Goal: Task Accomplishment & Management: Complete application form

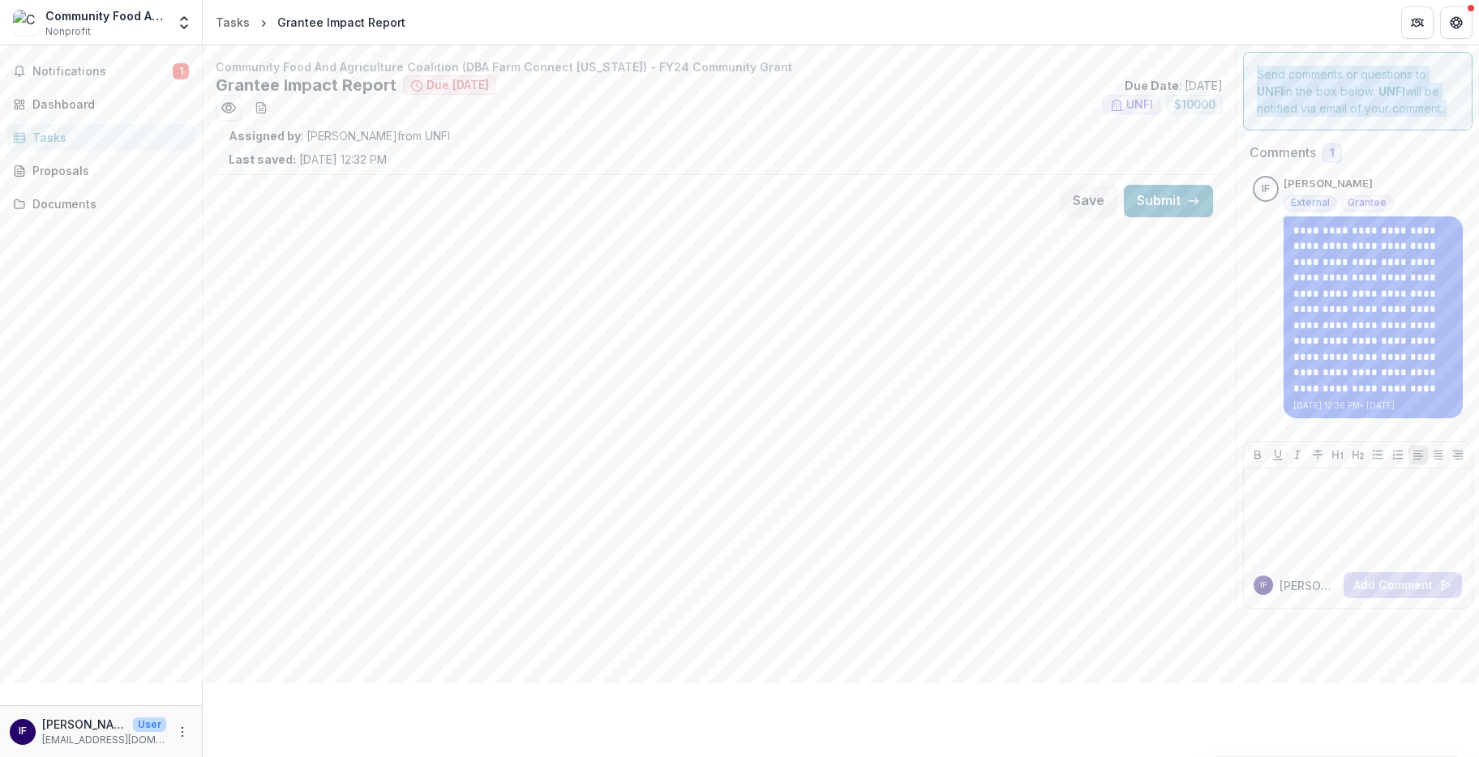
click at [331, 134] on p "Assigned by : [PERSON_NAME] from [GEOGRAPHIC_DATA]" at bounding box center [719, 135] width 981 height 17
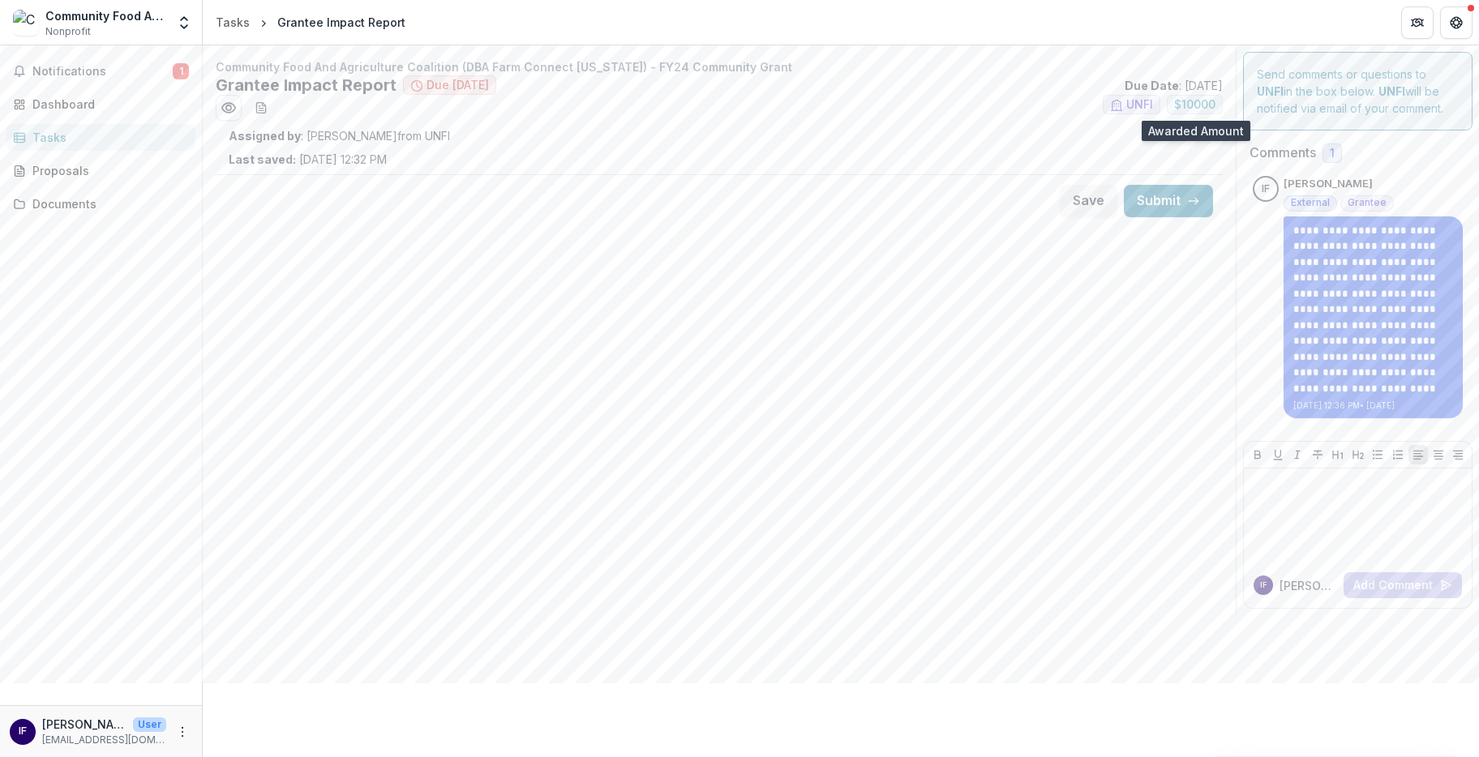
click at [1202, 108] on span "$ 10000" at bounding box center [1194, 105] width 41 height 14
click at [182, 683] on button "More" at bounding box center [182, 732] width 19 height 19
click at [298, 683] on link "Settings" at bounding box center [290, 697] width 174 height 27
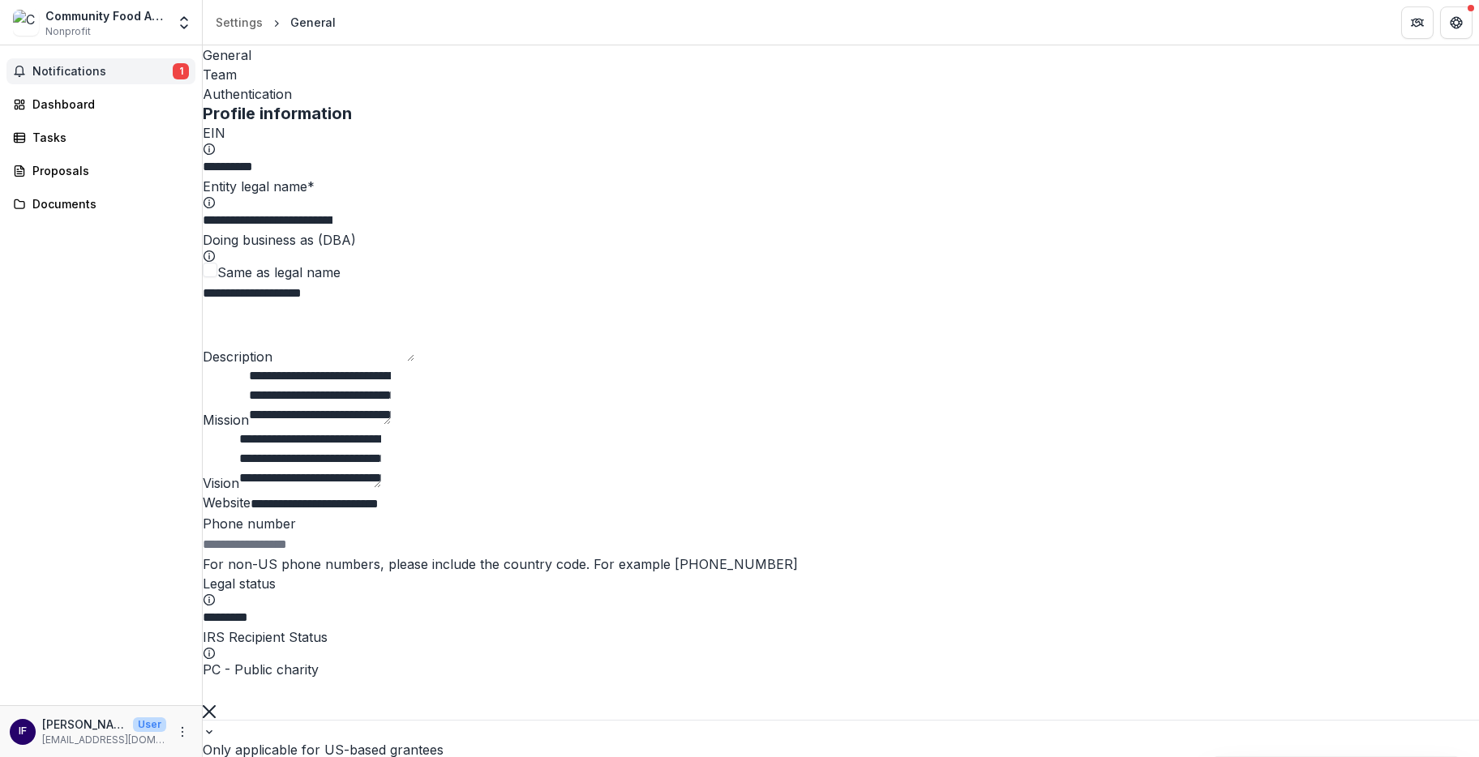
click at [88, 83] on button "Notifications 1" at bounding box center [100, 71] width 189 height 26
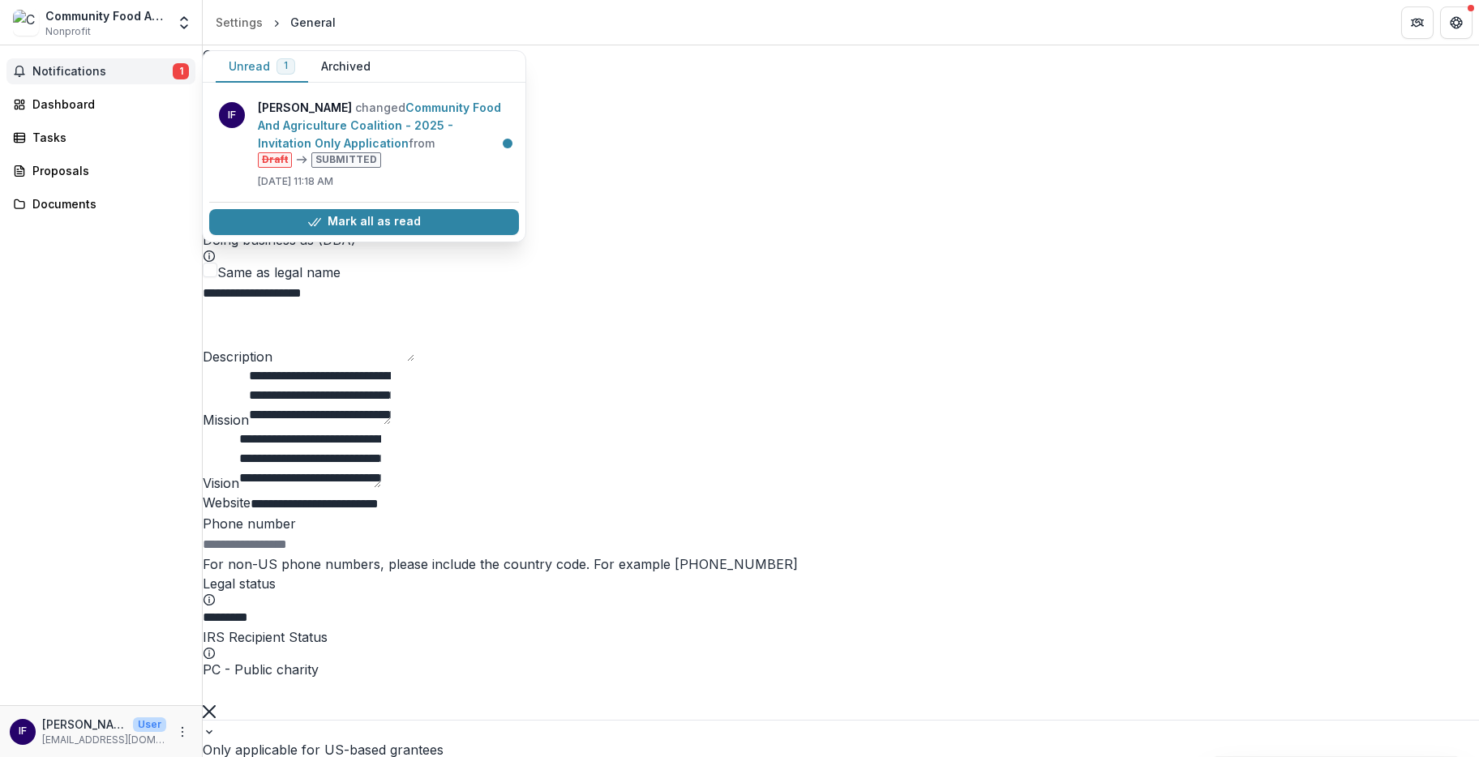
click at [86, 354] on div "Notifications 1 Unread 1 Archived IF [PERSON_NAME] changed Community Food And A…" at bounding box center [101, 375] width 202 height 660
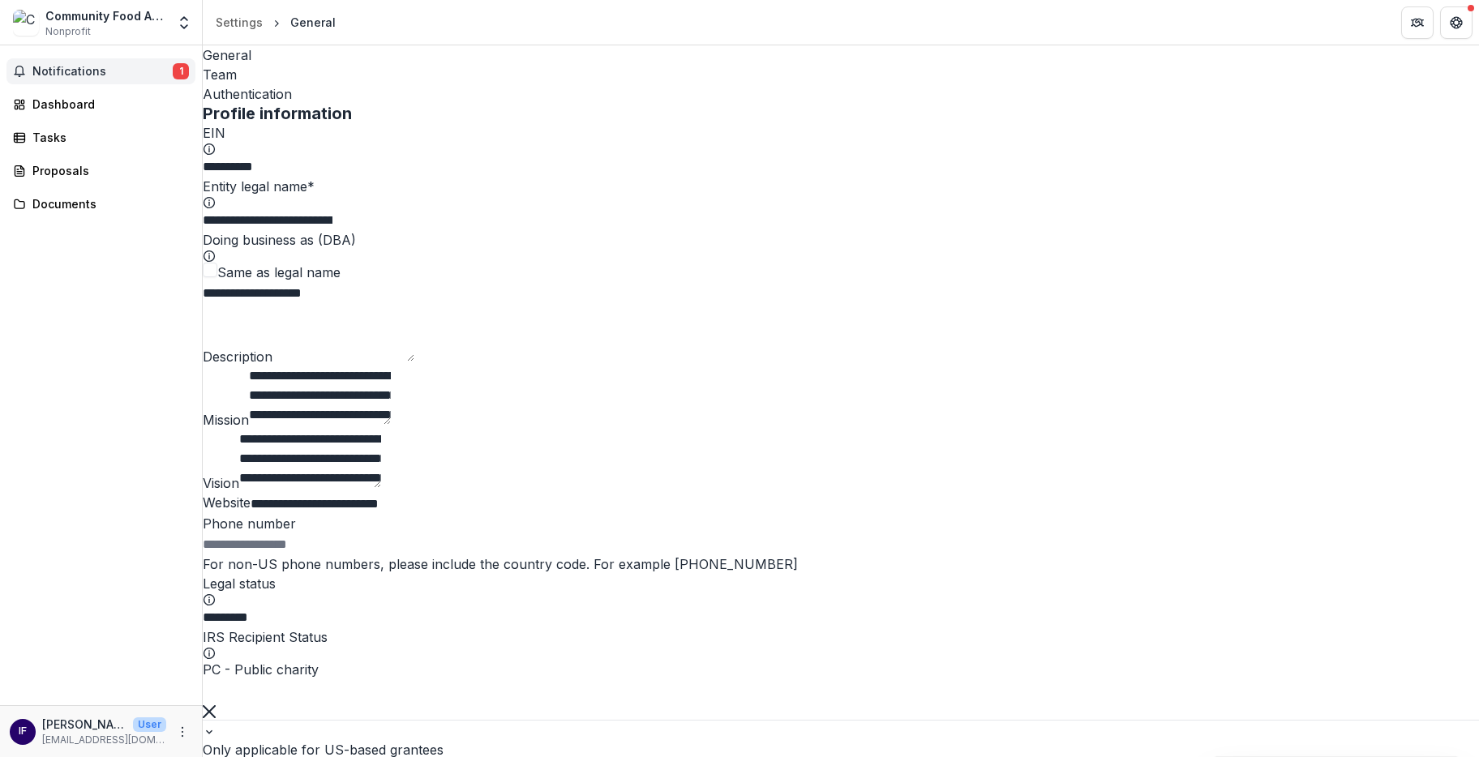
click at [109, 59] on button "Notifications 1" at bounding box center [100, 71] width 189 height 26
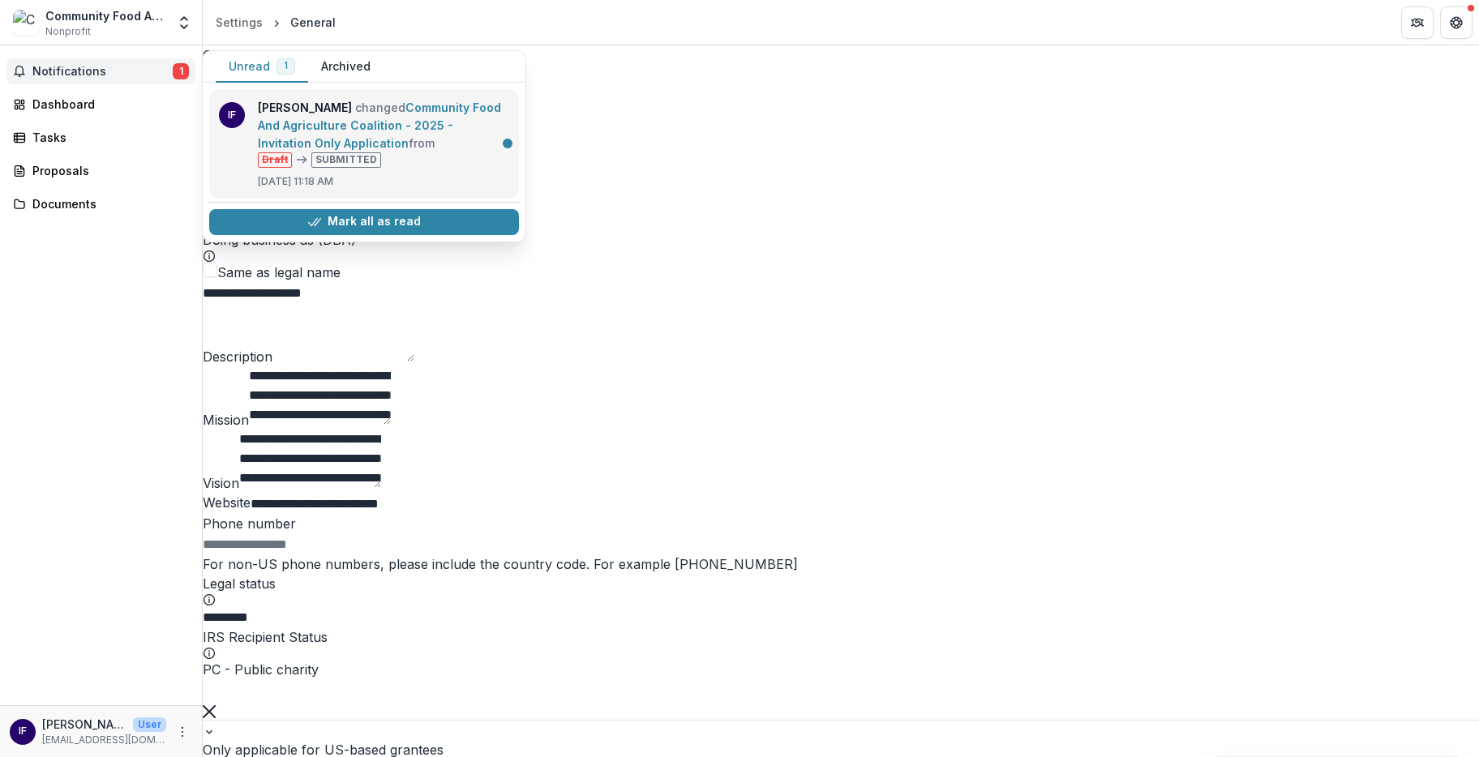
click at [348, 150] on link "Community Food And Agriculture Coalition - 2025 - Invitation Only Application" at bounding box center [379, 125] width 243 height 49
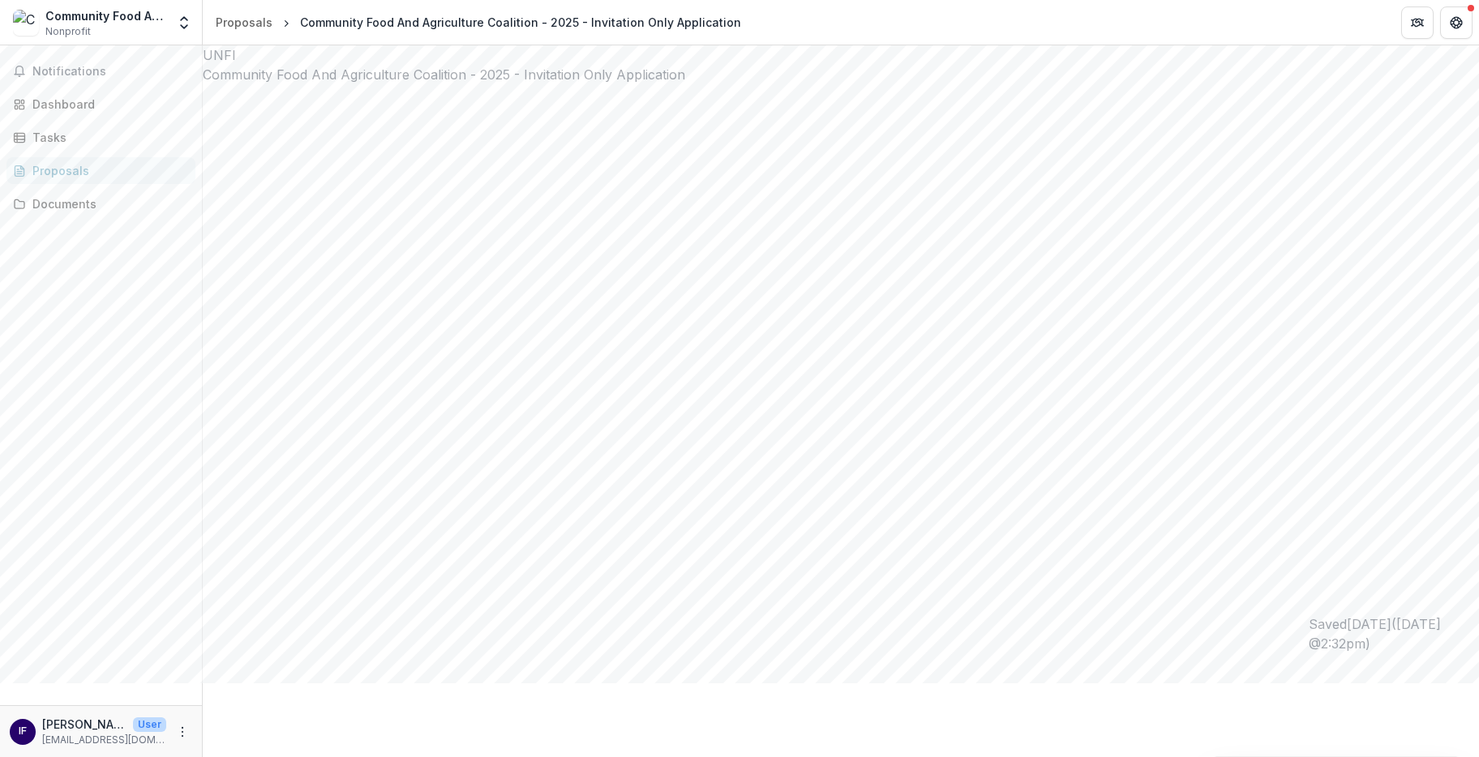
click at [62, 180] on link "Proposals" at bounding box center [100, 170] width 189 height 27
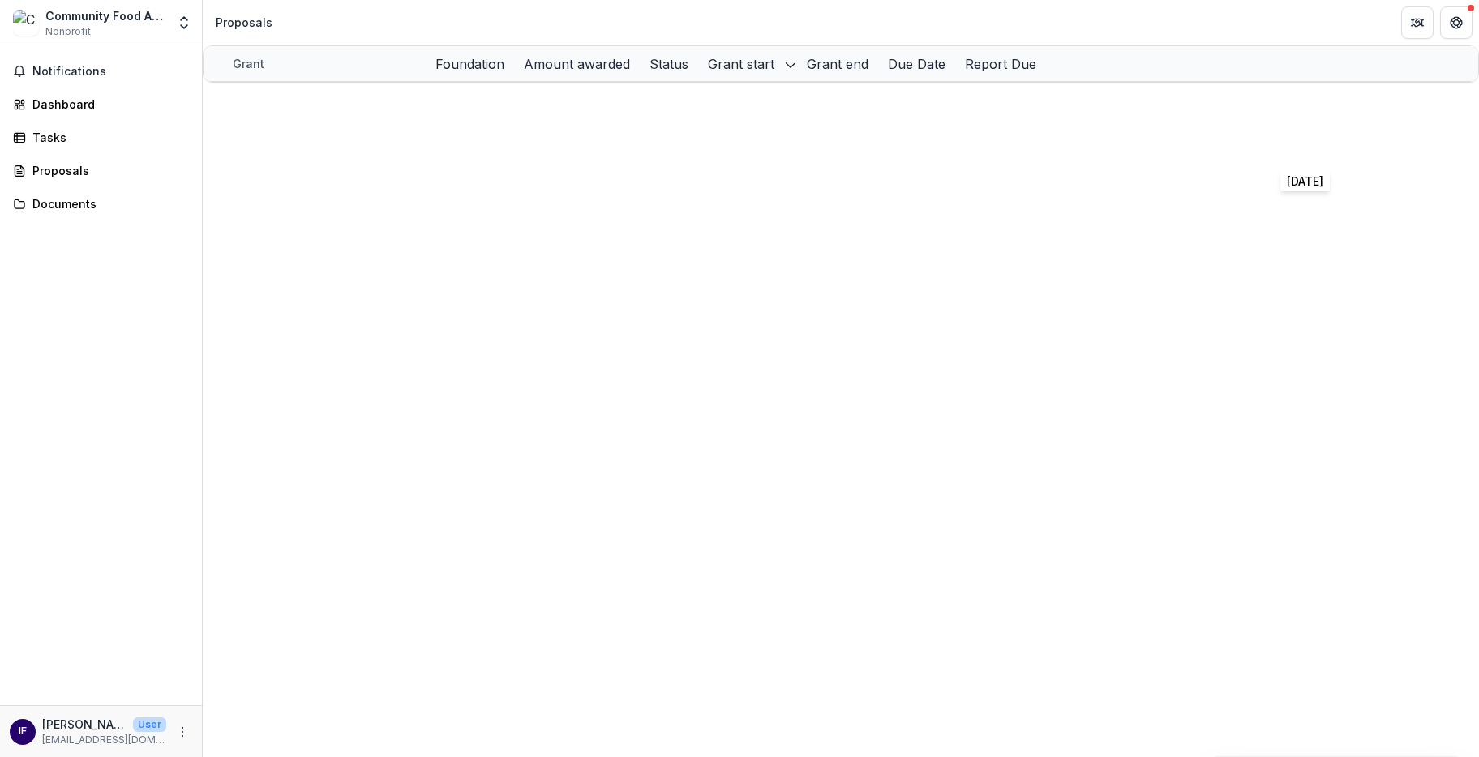
click at [1304, 141] on link "[DATE]" at bounding box center [1286, 134] width 36 height 14
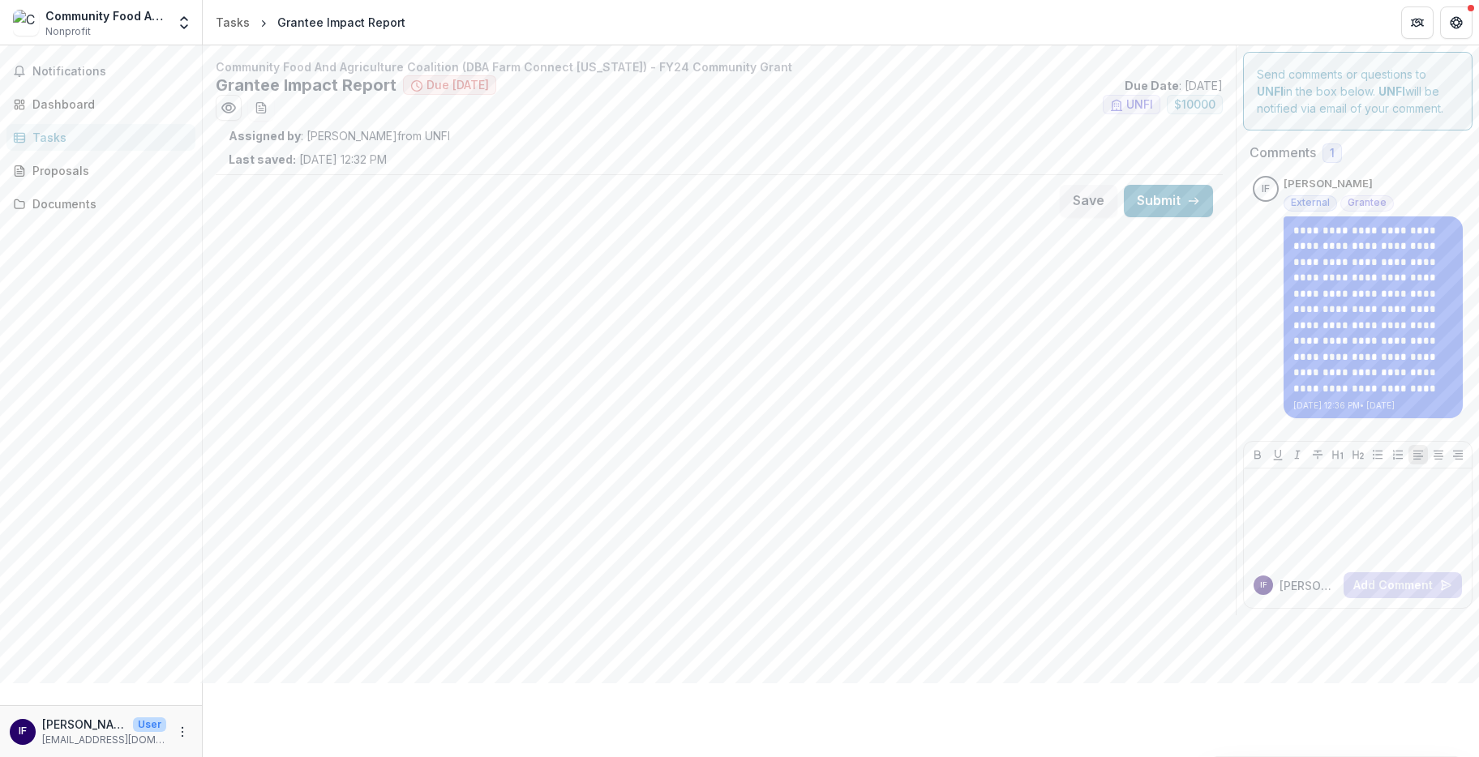
click at [502, 152] on div "Assigned by : [PERSON_NAME] from UNFI Last saved: [DATE] 12:32 PM" at bounding box center [719, 147] width 981 height 41
click at [367, 136] on p "Assigned by : [PERSON_NAME] from [GEOGRAPHIC_DATA]" at bounding box center [719, 135] width 981 height 17
click at [367, 168] on div "Community Food And Agriculture Coalition (DBA Farm Connect [US_STATE]) - FY24 C…" at bounding box center [719, 142] width 1033 height 169
click at [362, 162] on p "Last saved: [DATE] 12:32 PM" at bounding box center [308, 159] width 158 height 17
click at [1168, 196] on button "Submit" at bounding box center [1168, 201] width 89 height 32
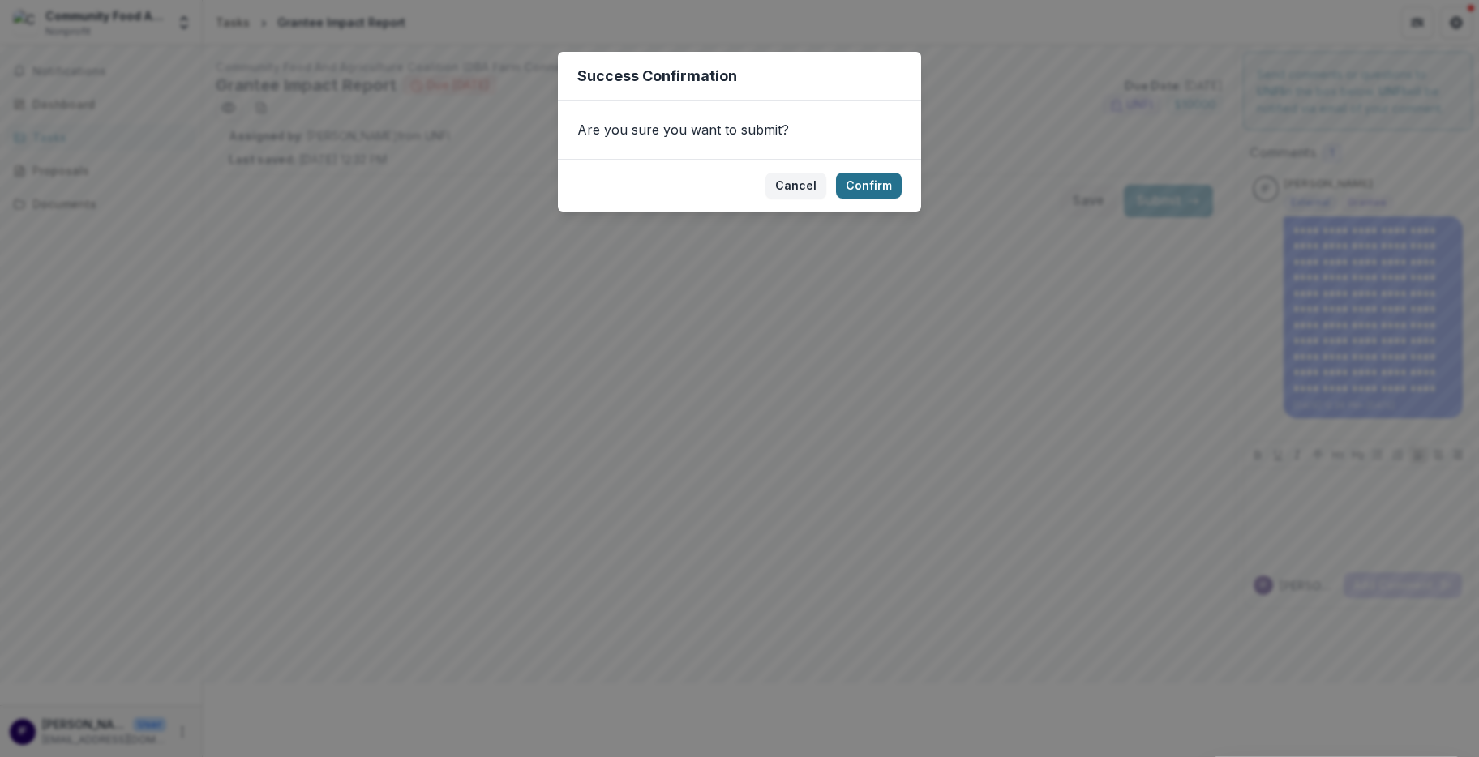
click at [881, 188] on button "Confirm" at bounding box center [869, 186] width 66 height 26
